Goal: Transaction & Acquisition: Purchase product/service

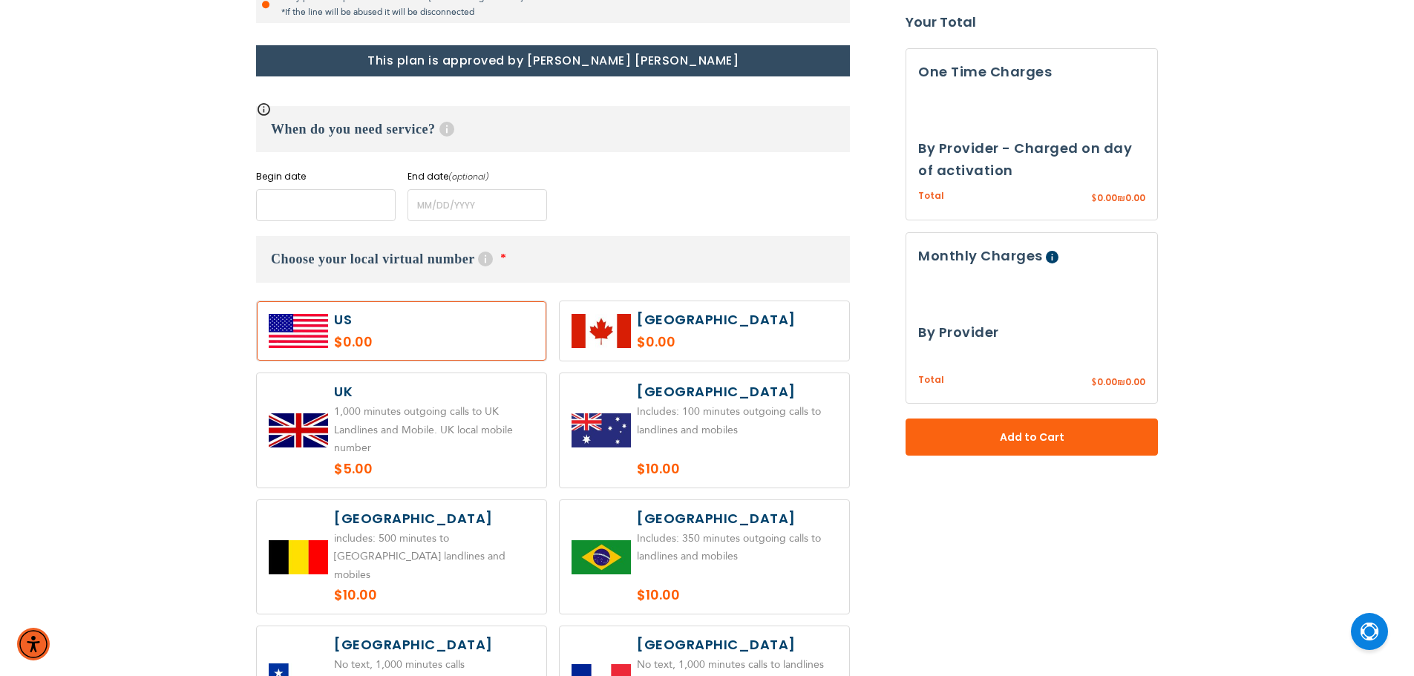
click at [328, 221] on input "name" at bounding box center [326, 205] width 140 height 32
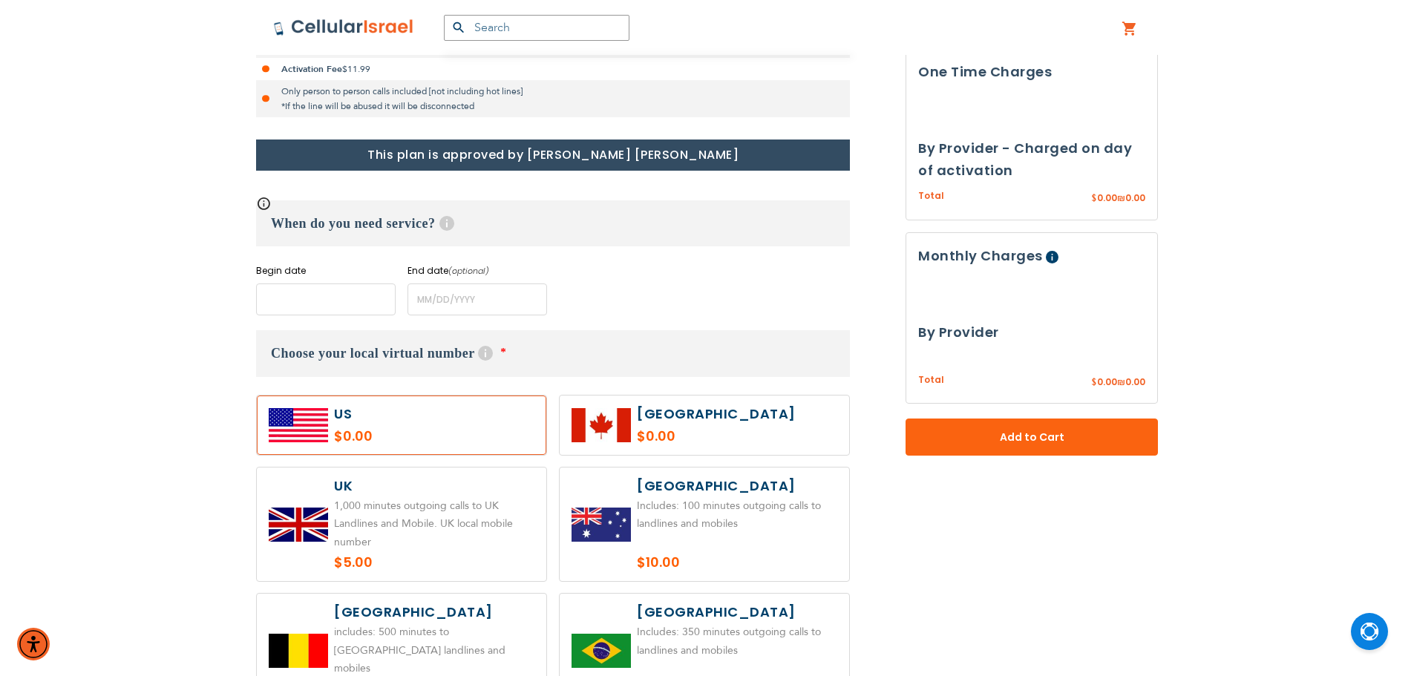
drag, startPoint x: 331, startPoint y: 296, endPoint x: 444, endPoint y: 304, distance: 113.1
click at [331, 297] on div "Begin date Please enter Start Date" at bounding box center [326, 289] width 140 height 51
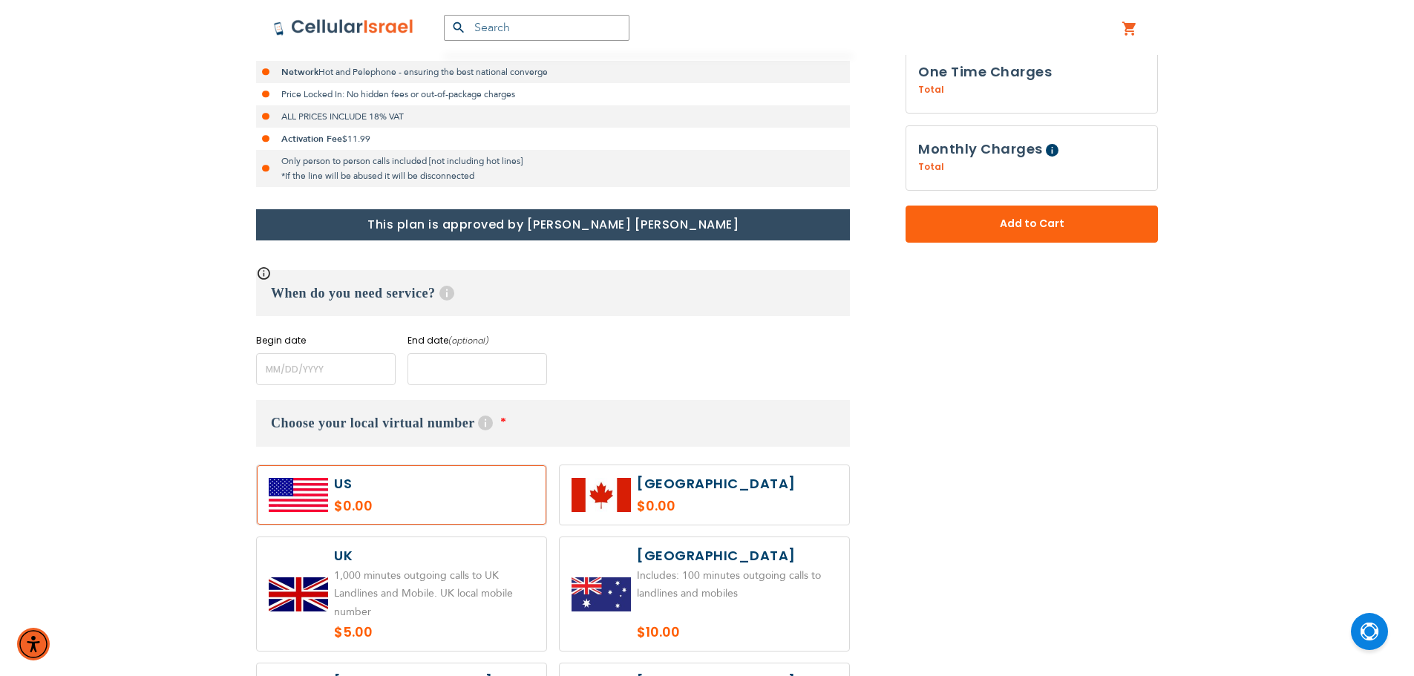
drag, startPoint x: 445, startPoint y: 369, endPoint x: 416, endPoint y: 378, distance: 29.6
click at [445, 369] on input "name" at bounding box center [478, 369] width 140 height 32
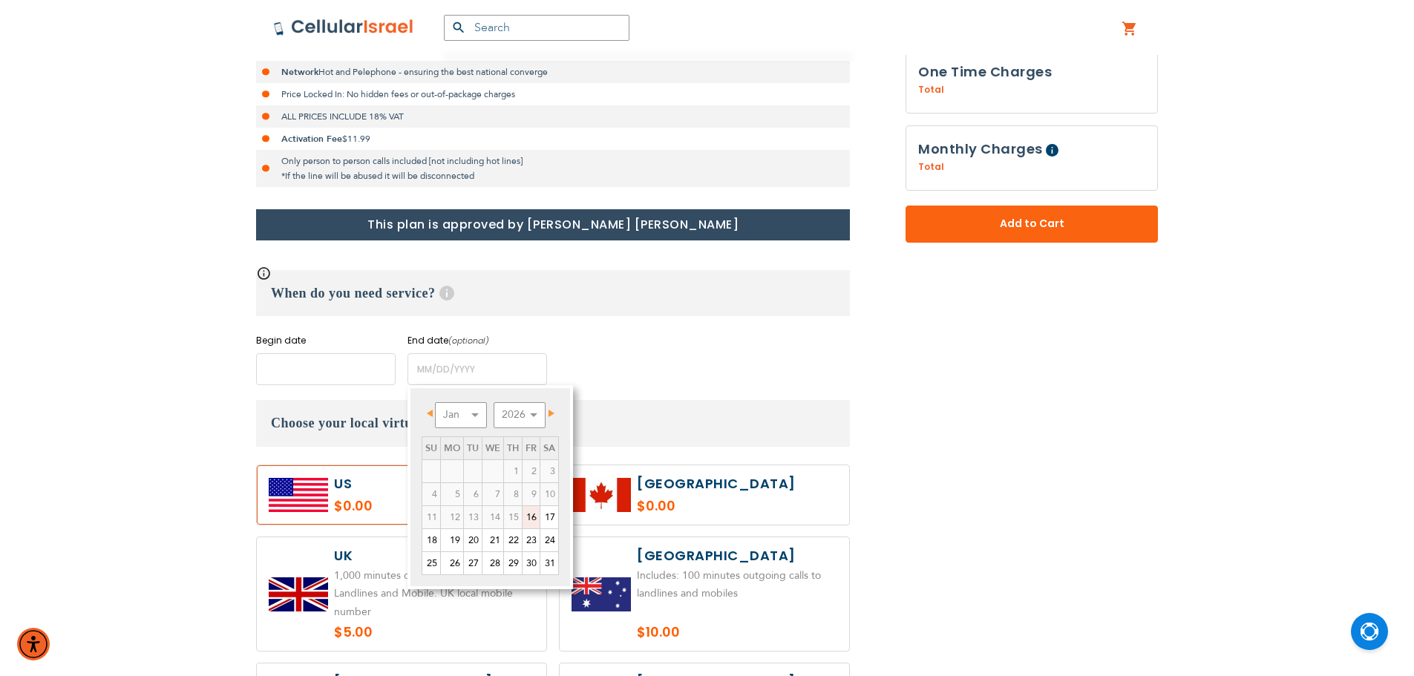
click at [339, 371] on input "name" at bounding box center [326, 369] width 140 height 32
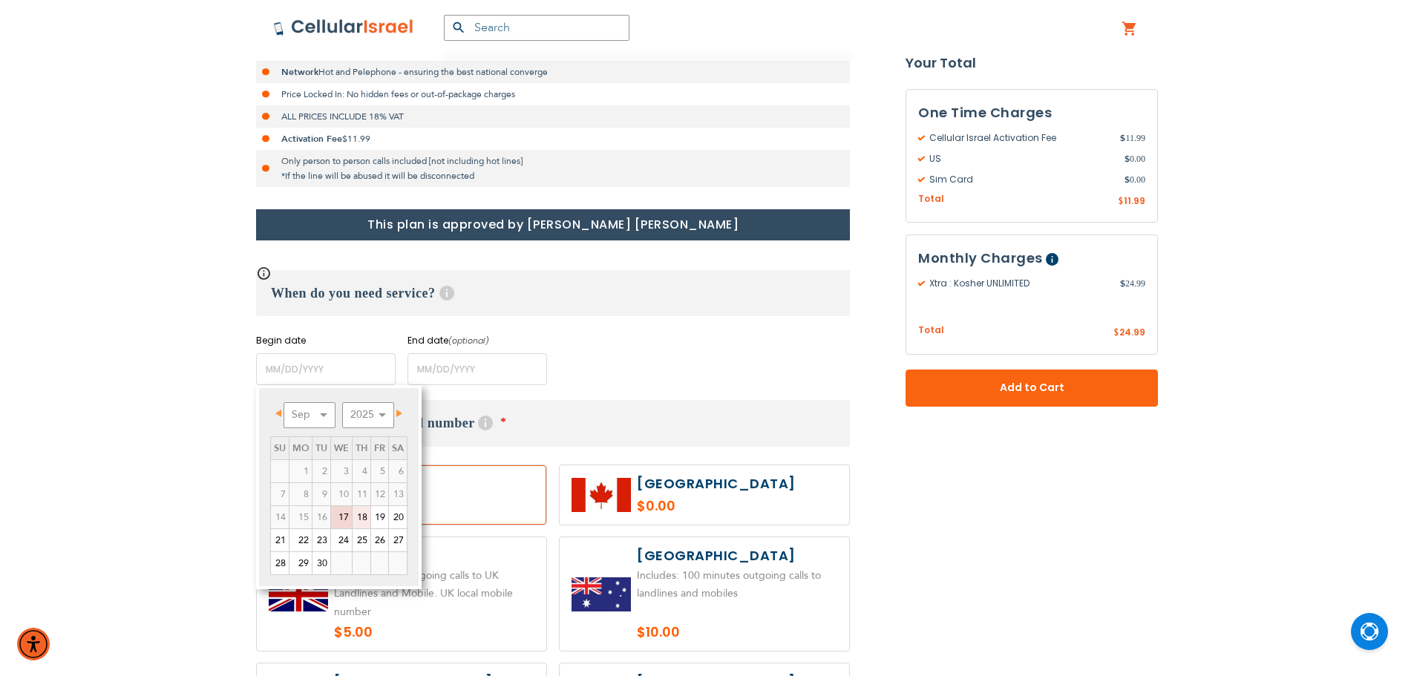
click at [364, 515] on link "18" at bounding box center [362, 517] width 18 height 22
type input "[DATE]"
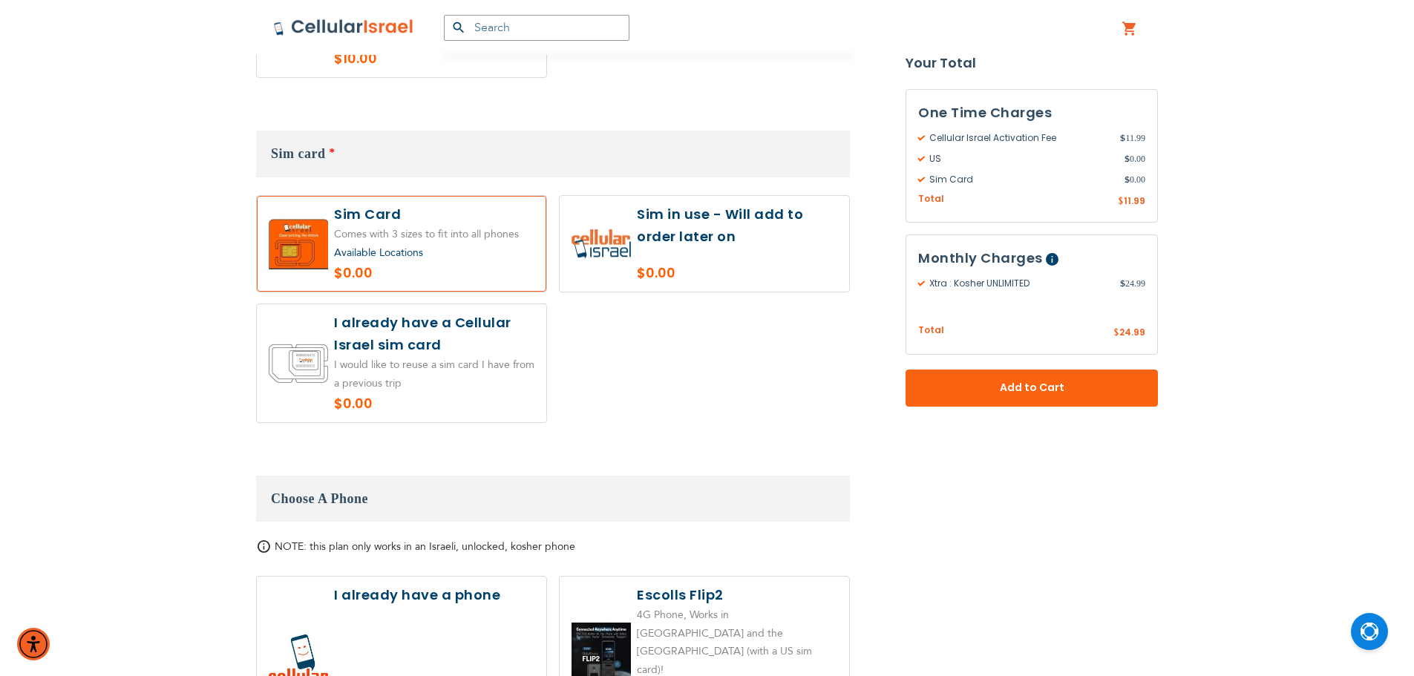
scroll to position [1499, 0]
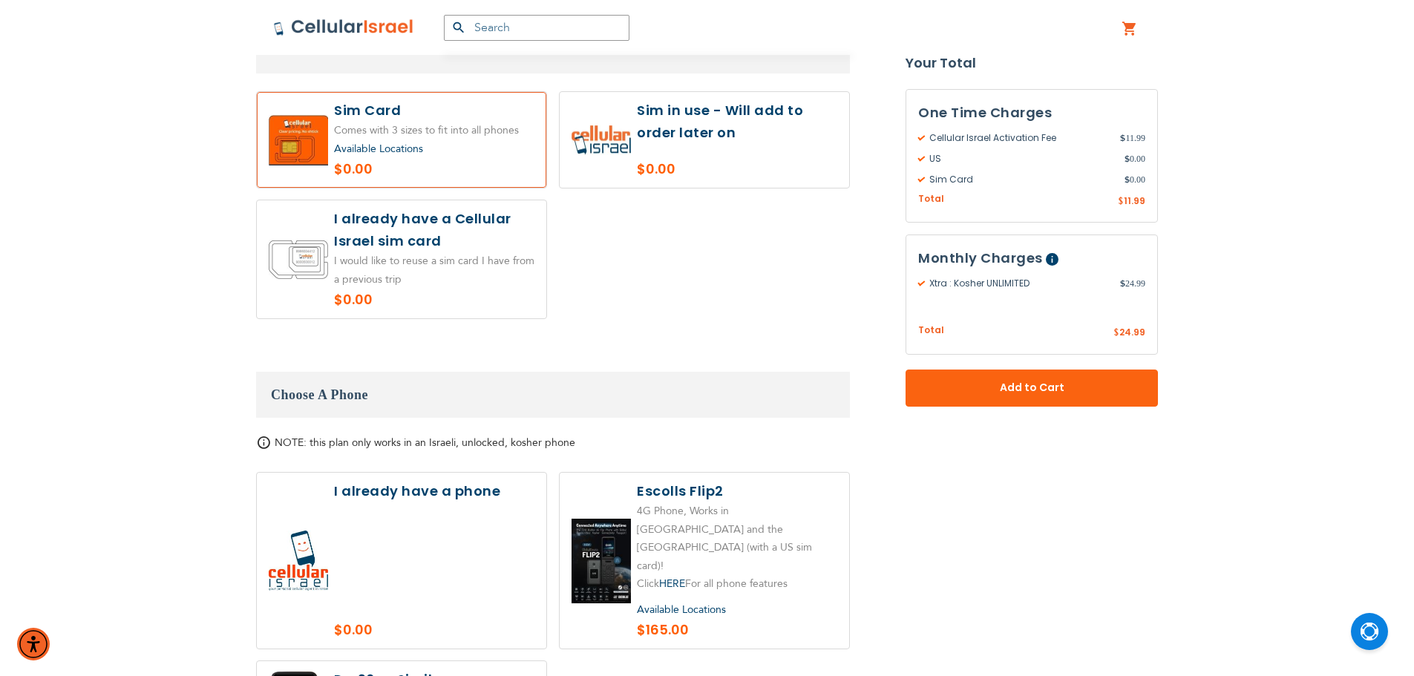
click at [725, 127] on label at bounding box center [705, 140] width 290 height 96
radio input "true"
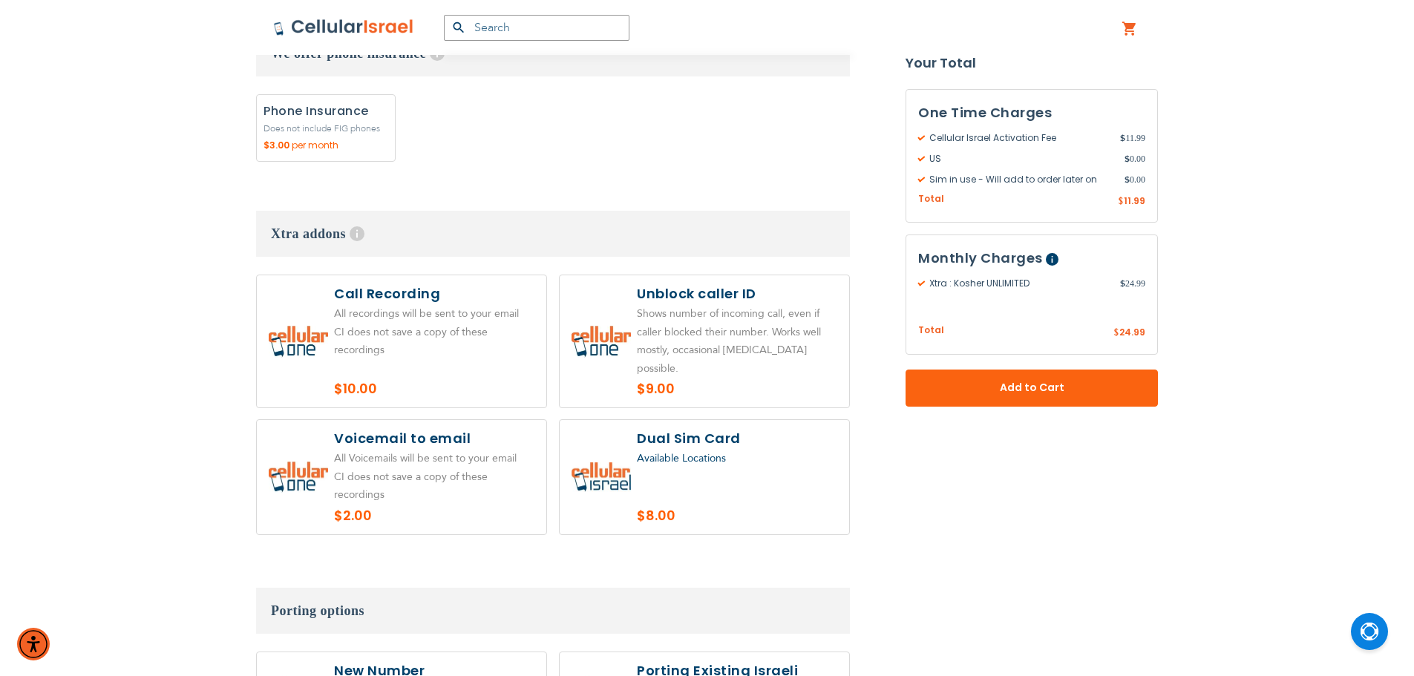
scroll to position [2390, 0]
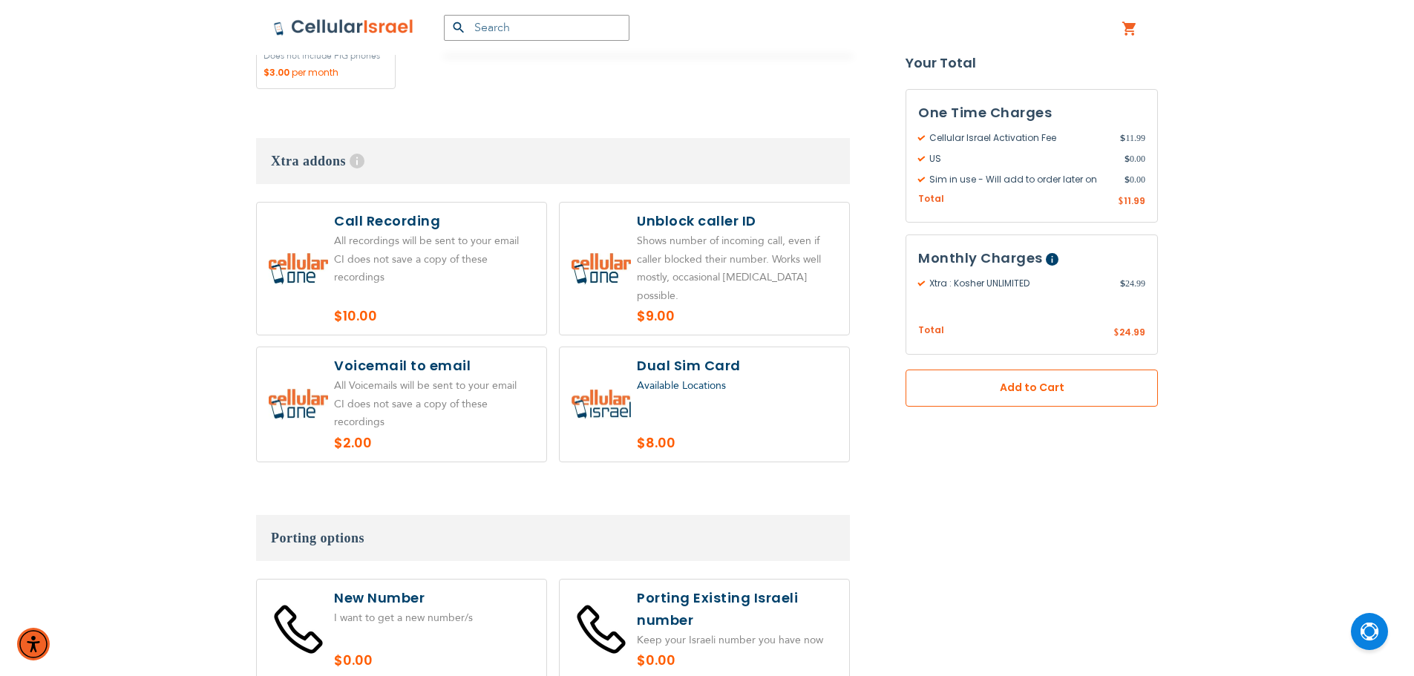
click at [951, 382] on button "Add to Cart" at bounding box center [1032, 388] width 252 height 37
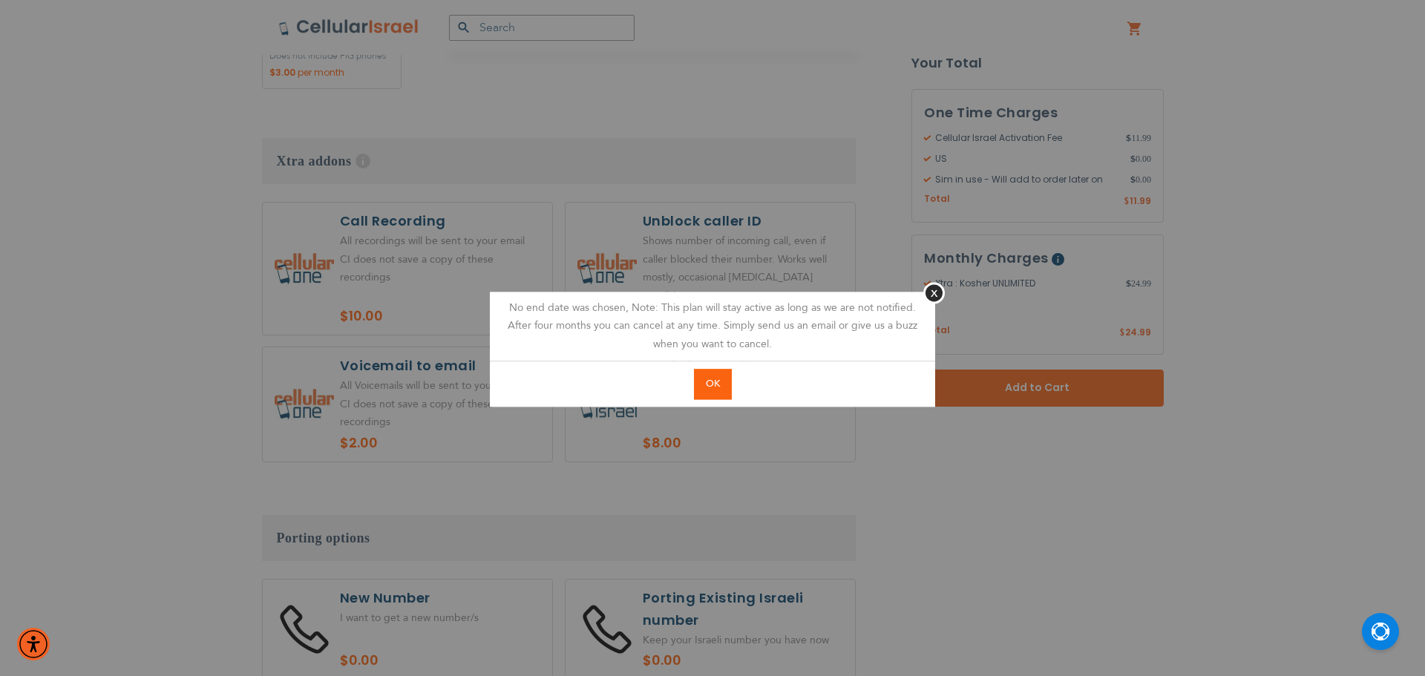
drag, startPoint x: 709, startPoint y: 385, endPoint x: 159, endPoint y: 4, distance: 668.6
click at [707, 383] on span "OK" at bounding box center [713, 383] width 14 height 13
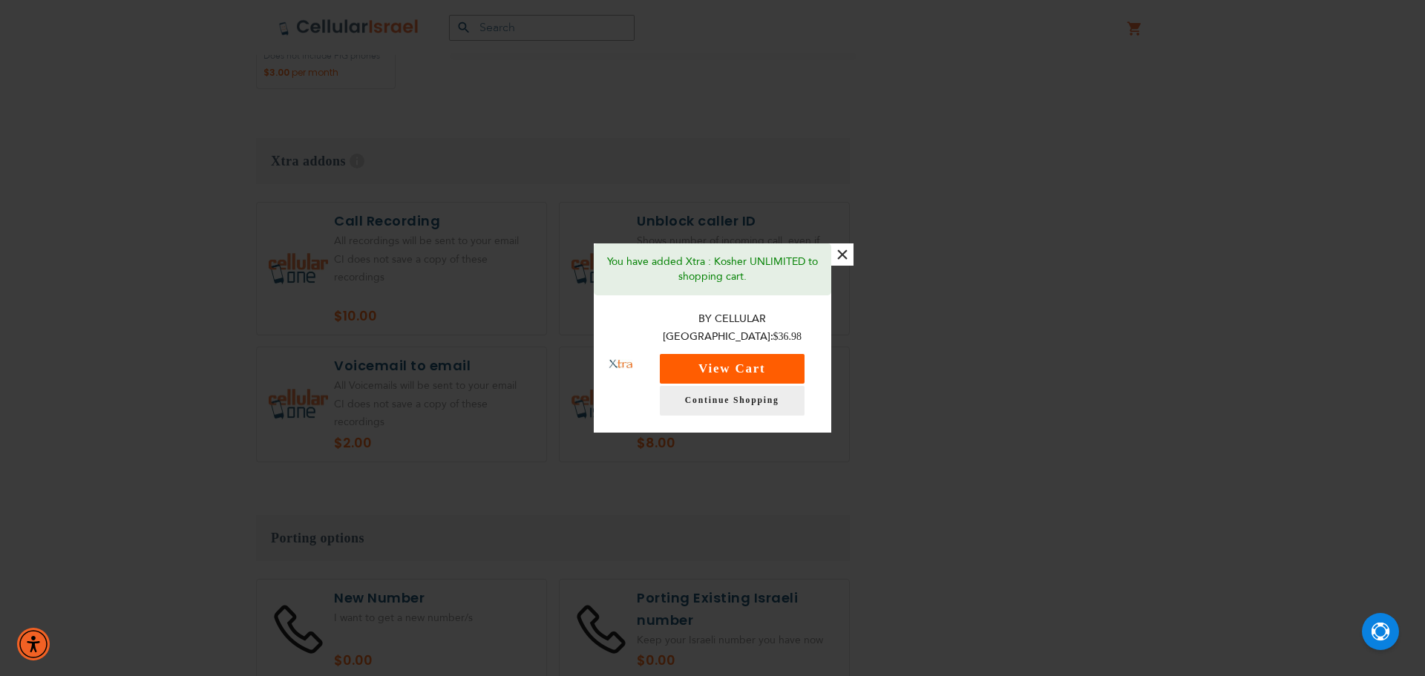
click at [721, 359] on button "View Cart" at bounding box center [732, 369] width 145 height 30
